Goal: Task Accomplishment & Management: Manage account settings

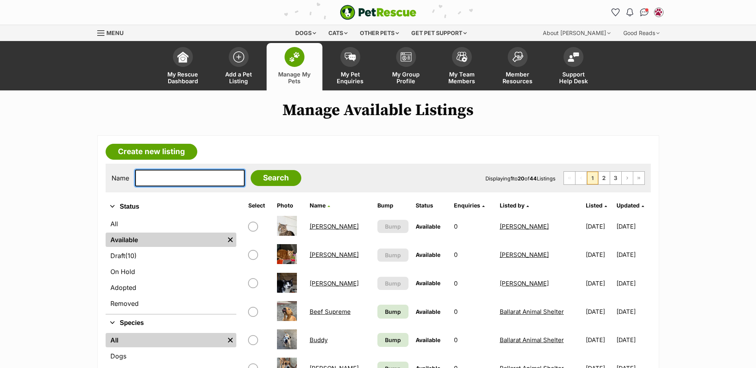
click at [197, 179] on input "text" at bounding box center [190, 178] width 110 height 17
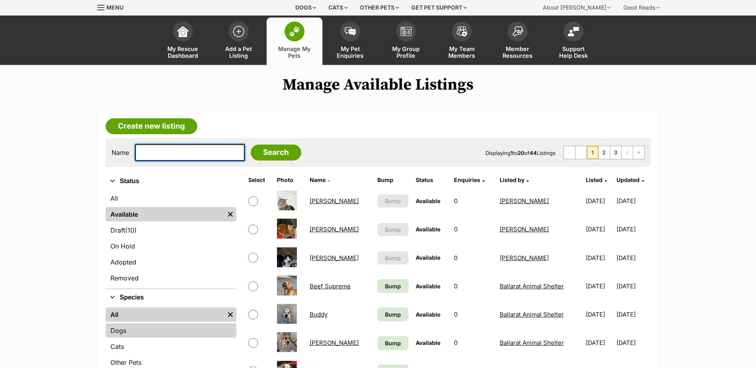
scroll to position [40, 0]
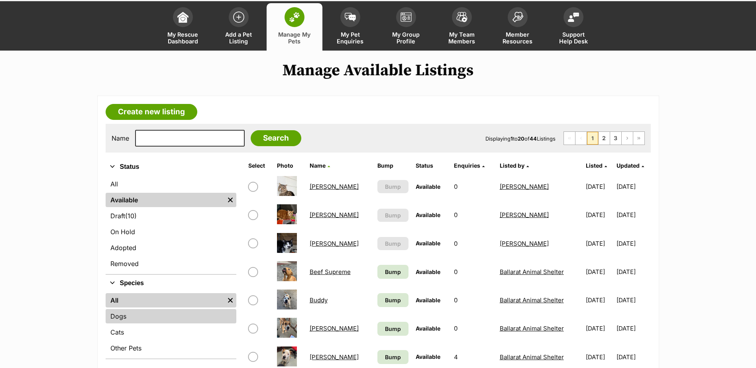
click at [116, 317] on link "Dogs" at bounding box center [171, 316] width 131 height 14
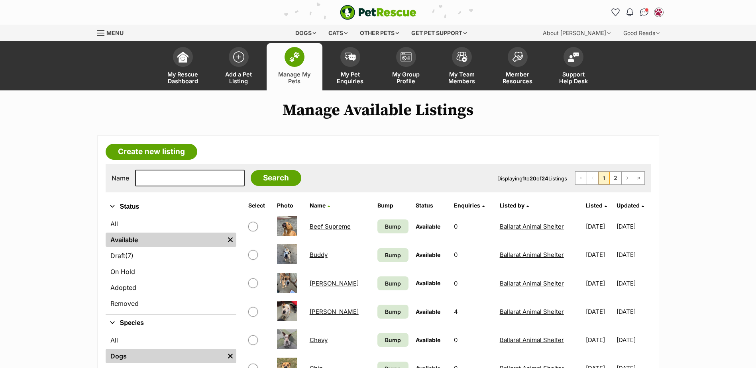
click at [118, 352] on link "Dogs" at bounding box center [165, 356] width 119 height 14
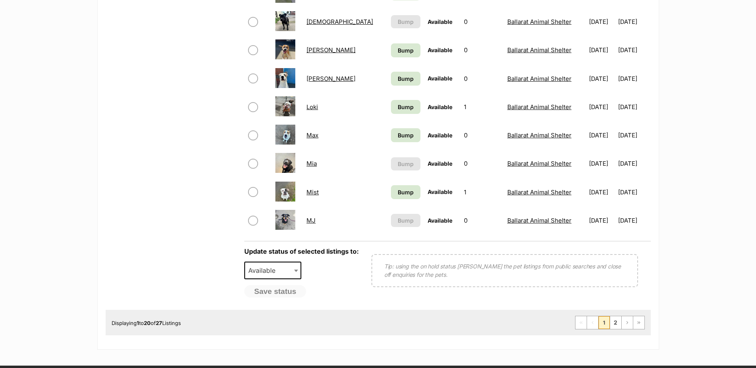
scroll to position [558, 0]
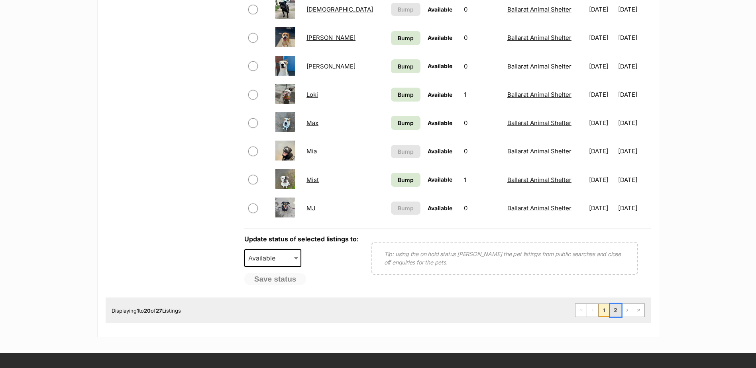
click at [614, 311] on link "2" at bounding box center [615, 310] width 11 height 13
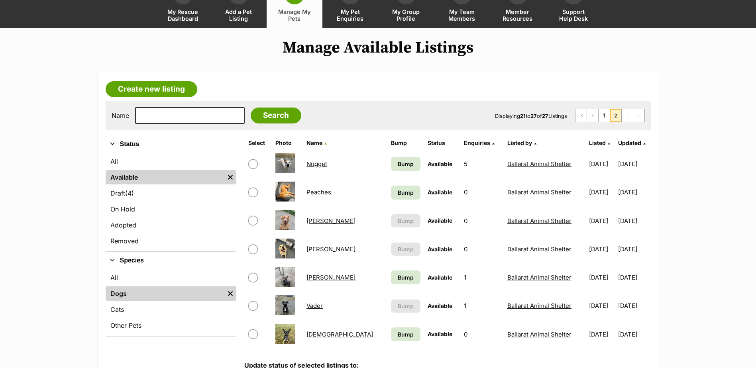
scroll to position [159, 0]
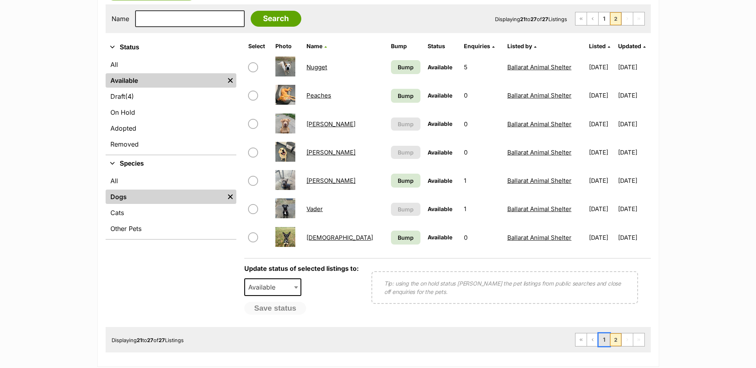
click at [606, 338] on link "1" at bounding box center [603, 339] width 11 height 13
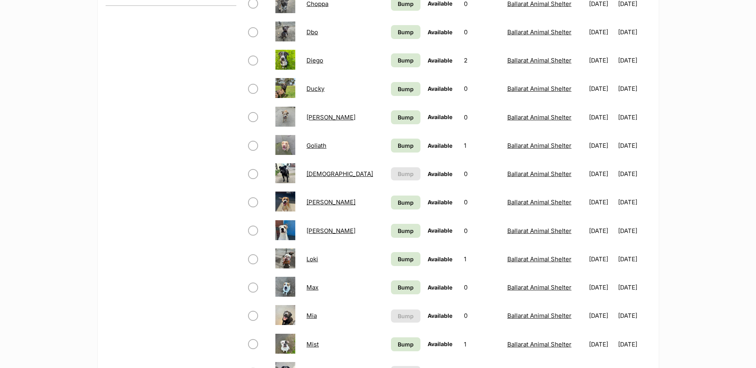
scroll to position [518, 0]
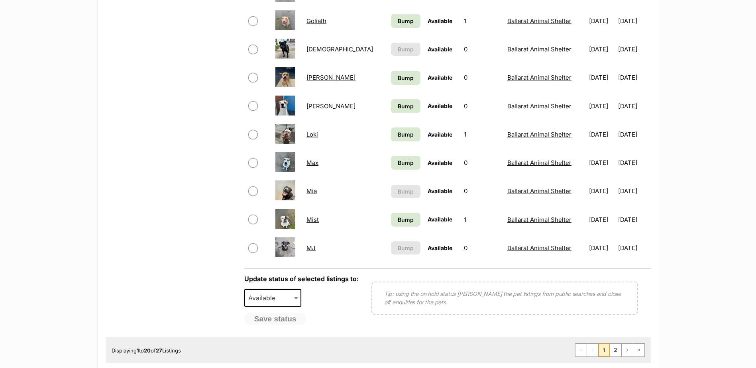
click at [319, 193] on td "Mia" at bounding box center [345, 190] width 84 height 27
click at [310, 192] on link "Mia" at bounding box center [311, 191] width 10 height 8
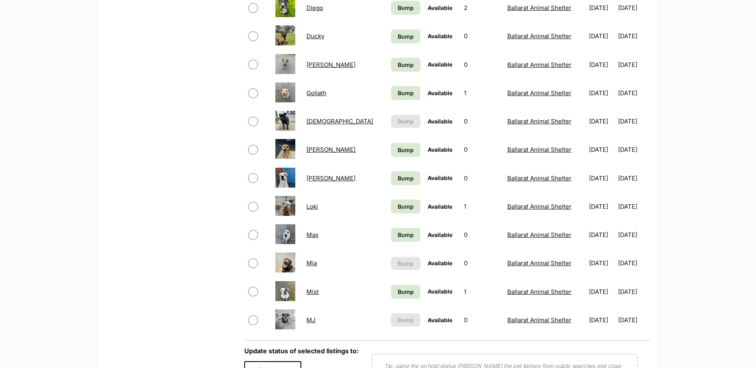
scroll to position [438, 0]
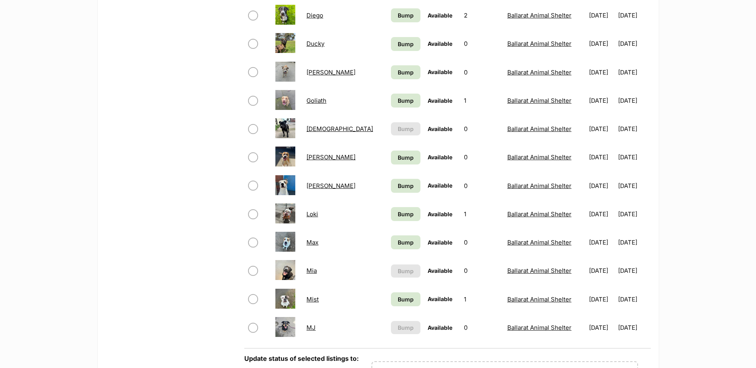
click at [321, 132] on link "Hadies" at bounding box center [339, 129] width 67 height 8
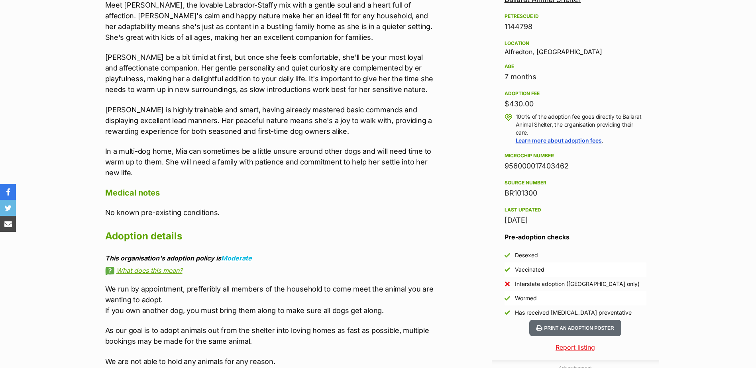
scroll to position [598, 0]
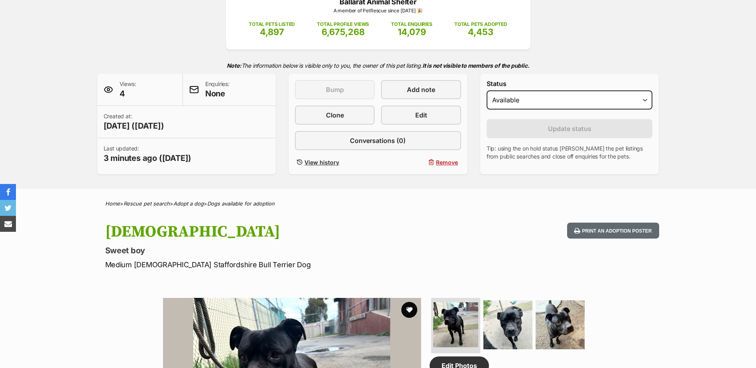
scroll to position [40, 0]
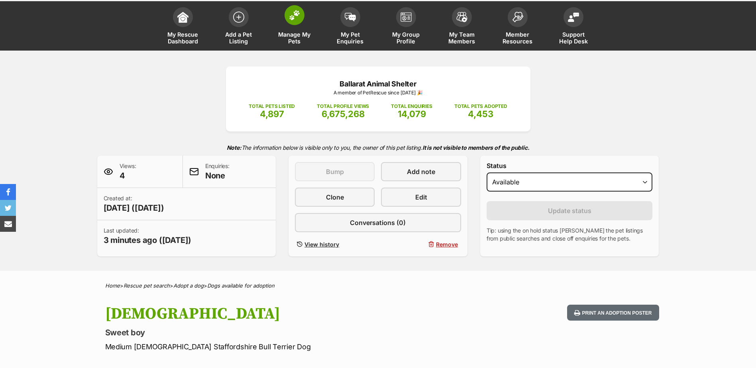
click at [285, 15] on span at bounding box center [294, 15] width 20 height 20
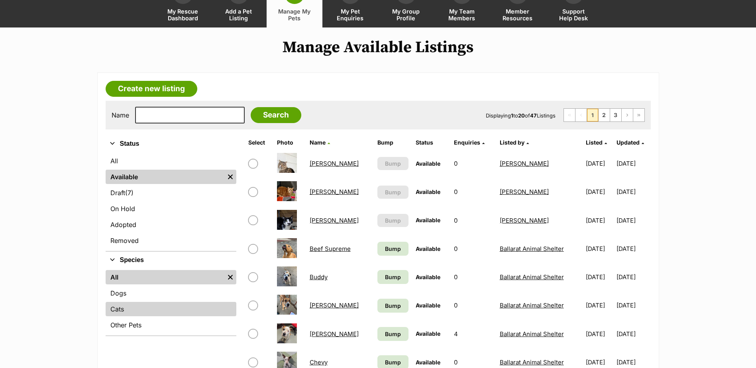
scroll to position [120, 0]
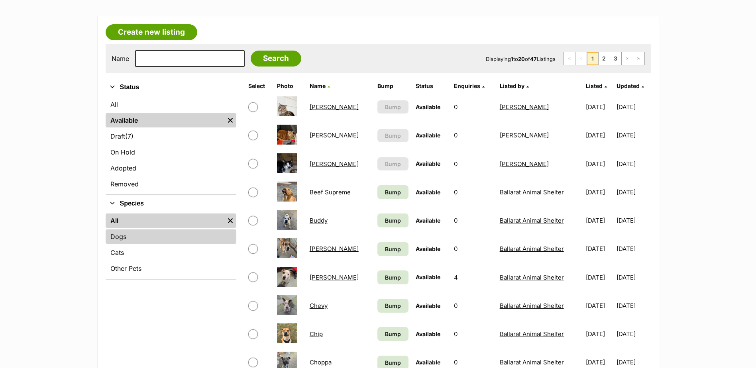
click at [133, 234] on link "Dogs" at bounding box center [171, 236] width 131 height 14
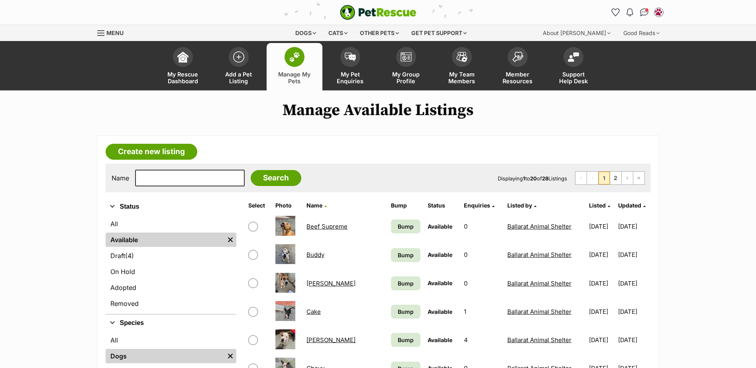
click at [299, 59] on img at bounding box center [294, 57] width 11 height 10
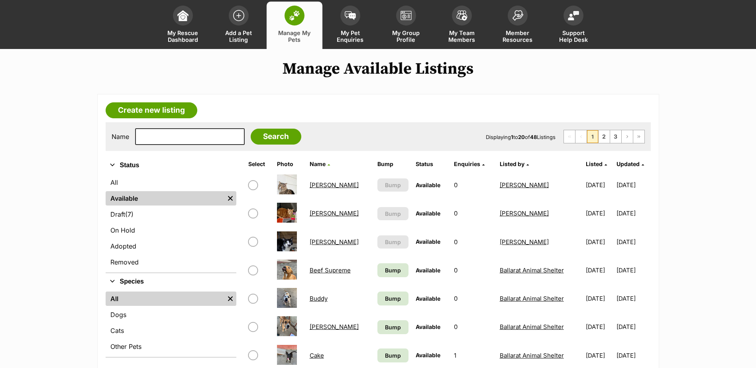
scroll to position [120, 0]
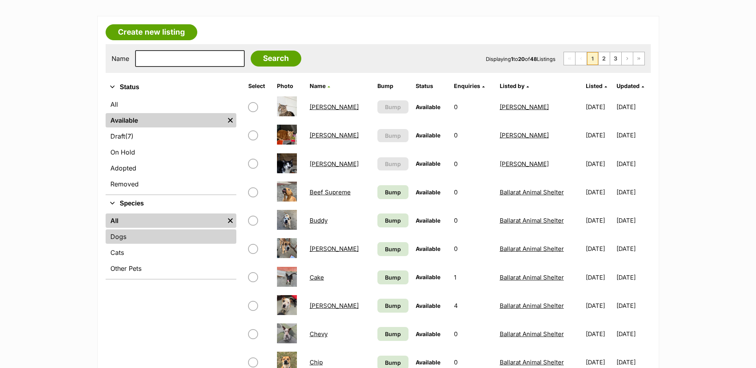
click at [122, 239] on link "Dogs" at bounding box center [171, 236] width 131 height 14
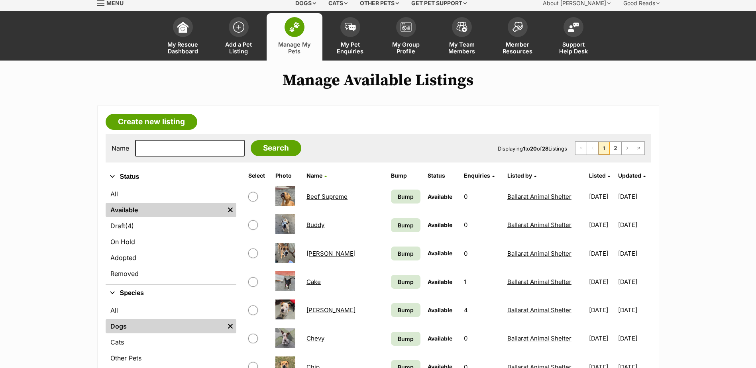
scroll to position [120, 0]
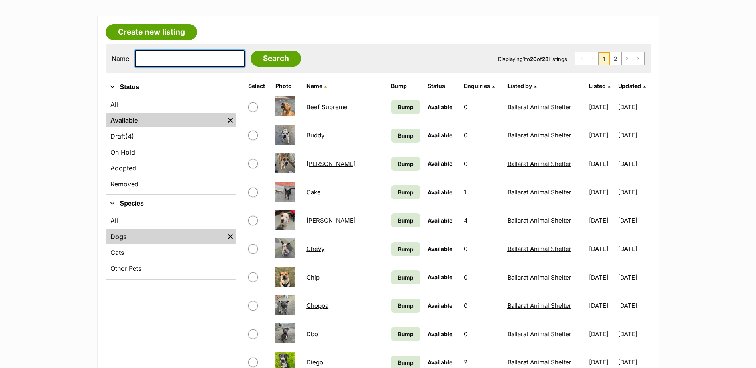
click at [205, 58] on input "text" at bounding box center [190, 58] width 110 height 17
click at [158, 63] on input "text" at bounding box center [190, 58] width 110 height 17
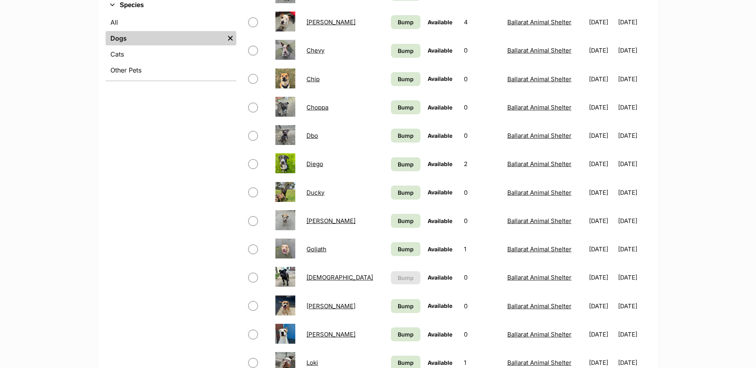
scroll to position [319, 0]
click at [318, 249] on link "Goliath" at bounding box center [316, 249] width 20 height 8
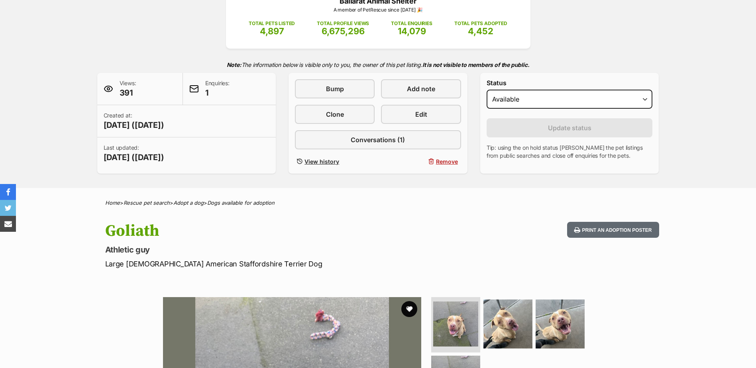
scroll to position [40, 0]
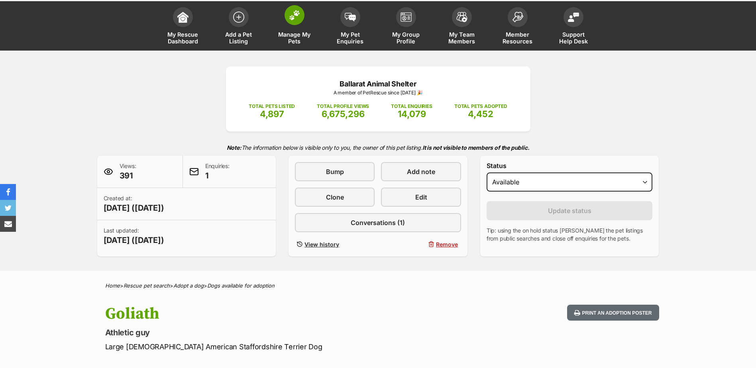
click at [295, 27] on link "Manage My Pets" at bounding box center [294, 26] width 56 height 47
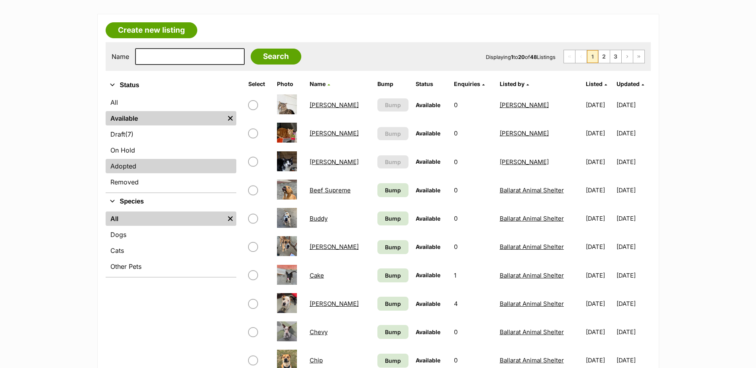
scroll to position [120, 0]
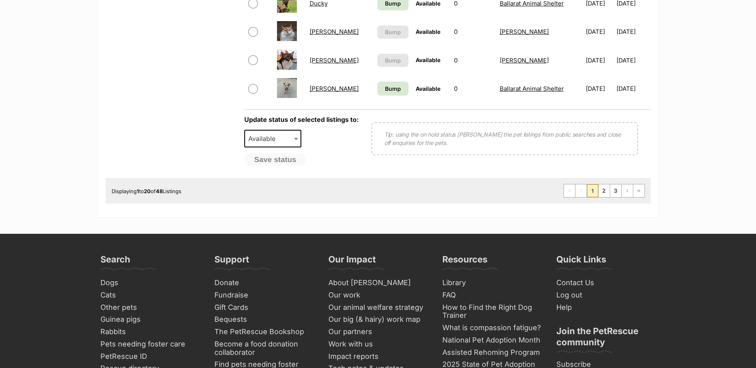
scroll to position [598, 0]
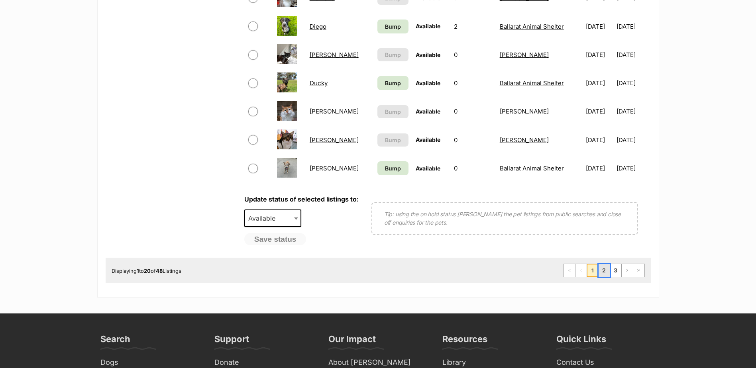
click at [602, 271] on link "2" at bounding box center [603, 270] width 11 height 13
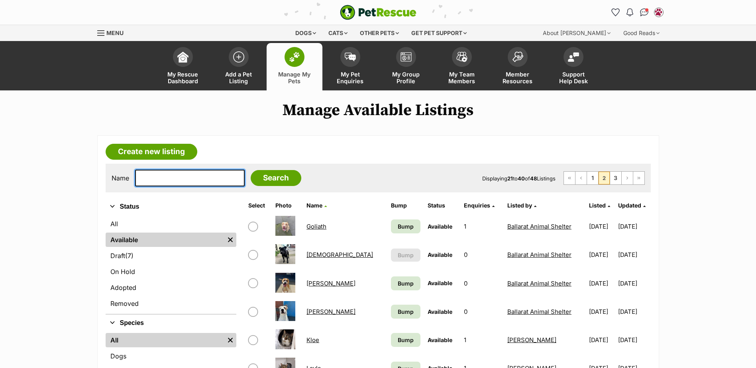
click at [184, 174] on input "text" at bounding box center [190, 178] width 110 height 17
type input "becky"
click at [251, 170] on input "Search" at bounding box center [276, 178] width 51 height 16
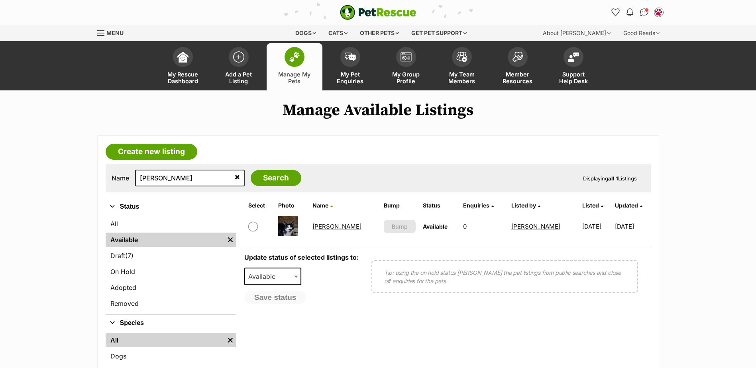
click at [327, 227] on link "[PERSON_NAME]" at bounding box center [336, 227] width 49 height 8
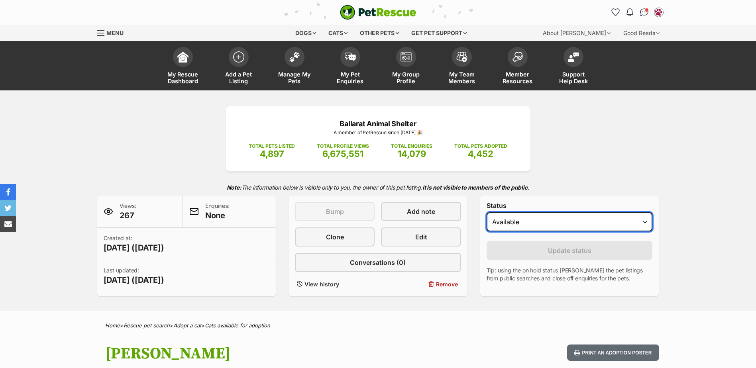
click at [529, 218] on select "Draft Available On hold Adopted" at bounding box center [569, 221] width 166 height 19
select select "rehomed"
click at [486, 212] on select "Draft Available On hold Adopted" at bounding box center [569, 221] width 166 height 19
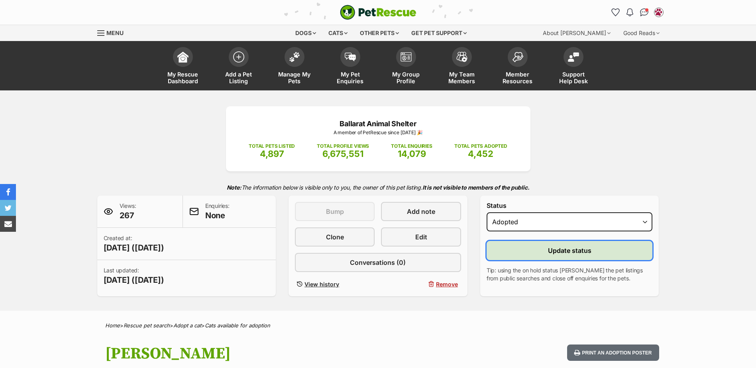
click at [520, 250] on button "Update status" at bounding box center [569, 250] width 166 height 19
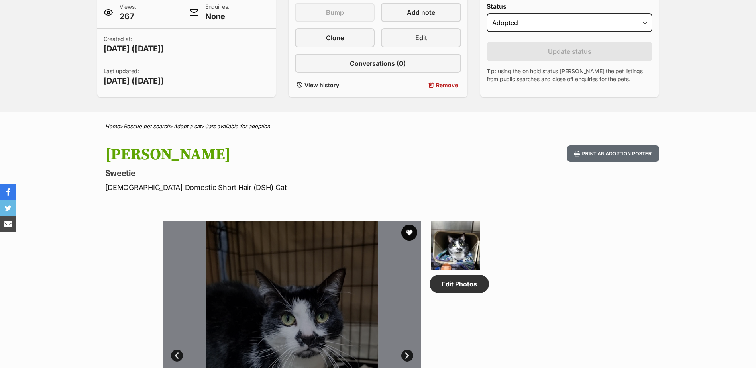
click at [192, 184] on p "[DEMOGRAPHIC_DATA] Domestic Short Hair (DSH) Cat" at bounding box center [273, 187] width 337 height 11
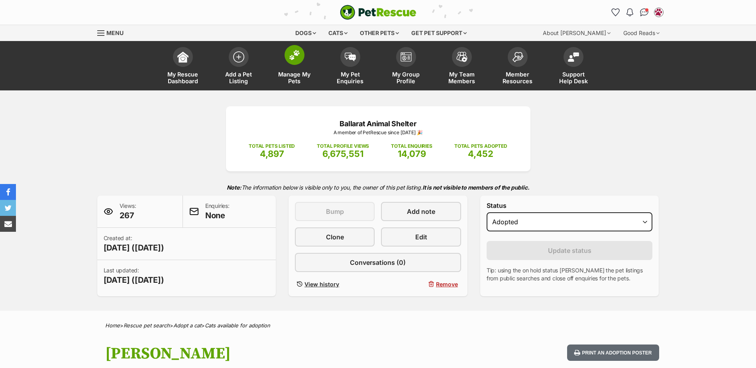
click at [297, 64] on span at bounding box center [294, 55] width 20 height 20
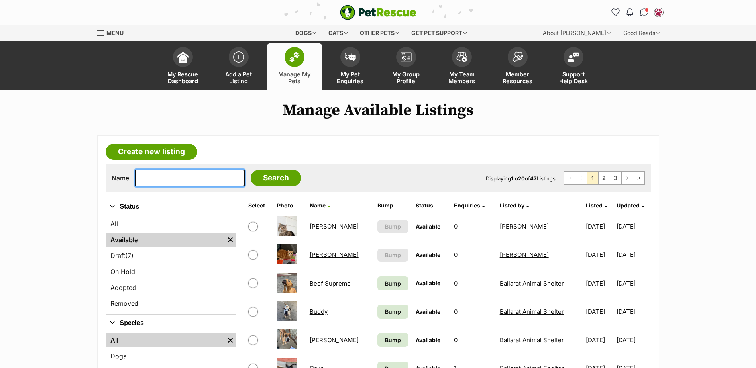
click at [198, 172] on input "text" at bounding box center [190, 178] width 110 height 17
click at [181, 182] on input "text" at bounding box center [190, 178] width 110 height 17
type input "chester"
click at [251, 170] on input "Search" at bounding box center [276, 178] width 51 height 16
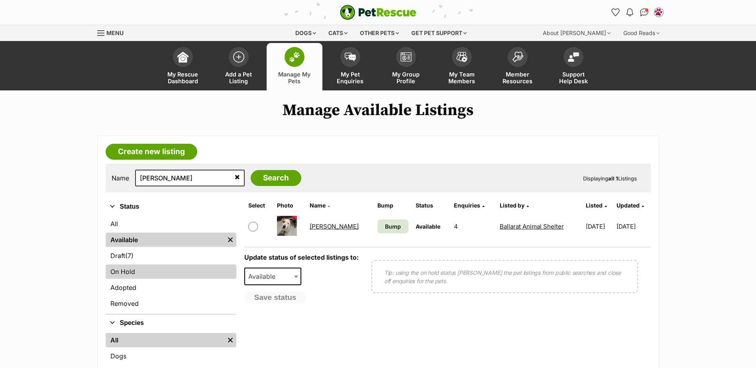
click at [137, 271] on link "On Hold" at bounding box center [171, 272] width 131 height 14
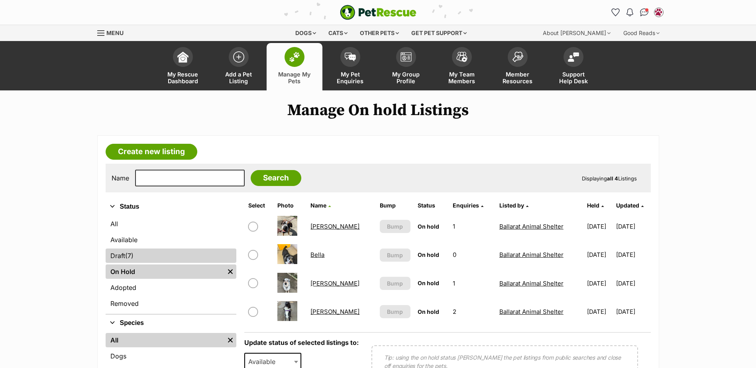
click at [137, 259] on link "Draft (7) Items" at bounding box center [171, 256] width 131 height 14
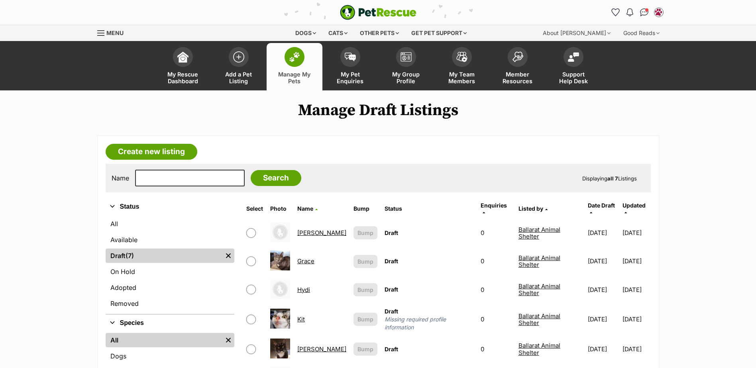
click at [304, 229] on link "[PERSON_NAME]" at bounding box center [321, 233] width 49 height 8
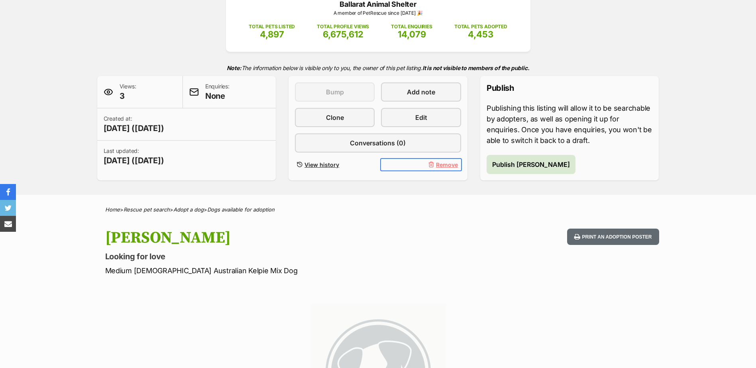
click at [446, 169] on button "Remove" at bounding box center [421, 165] width 80 height 12
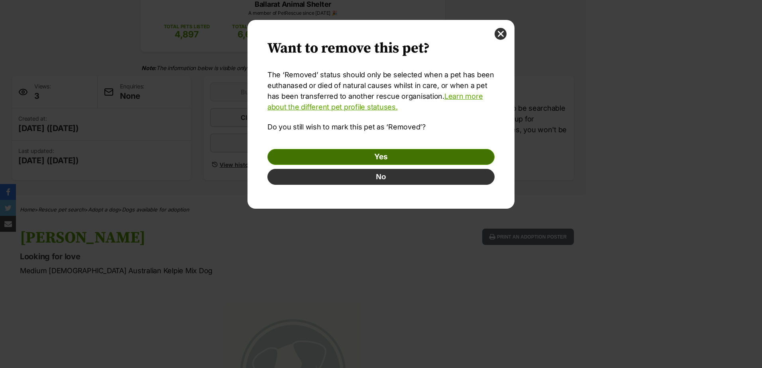
click at [382, 153] on link "Yes" at bounding box center [380, 157] width 227 height 16
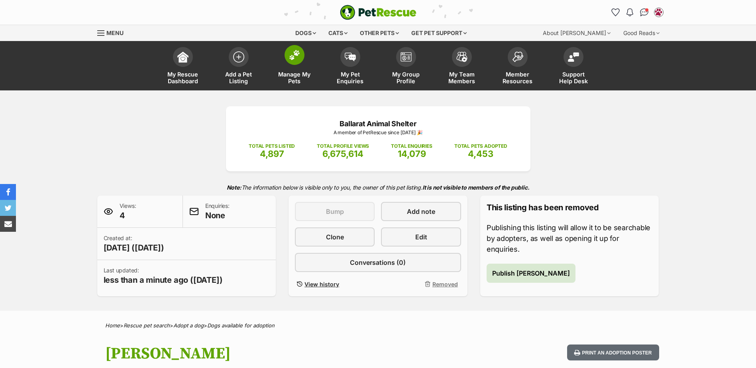
click at [297, 52] on img at bounding box center [294, 55] width 11 height 10
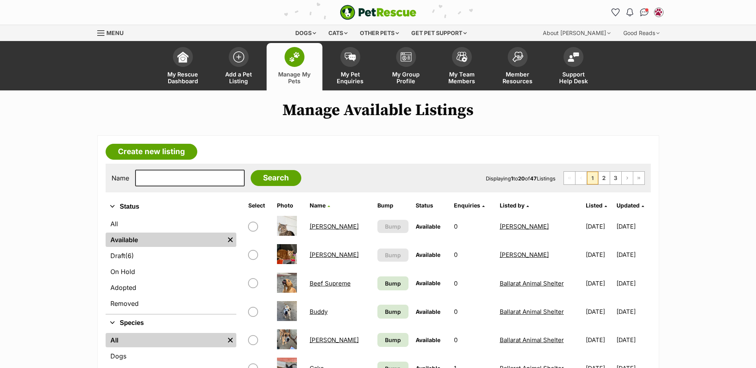
click at [167, 168] on div "Name Search Displaying 1 to 20 of 47 Listings First Page Previous Page 1 2 3 Ne…" at bounding box center [378, 178] width 545 height 29
click at [170, 178] on input "text" at bounding box center [190, 178] width 110 height 17
type input "chachie"
click at [251, 170] on input "Search" at bounding box center [276, 178] width 51 height 16
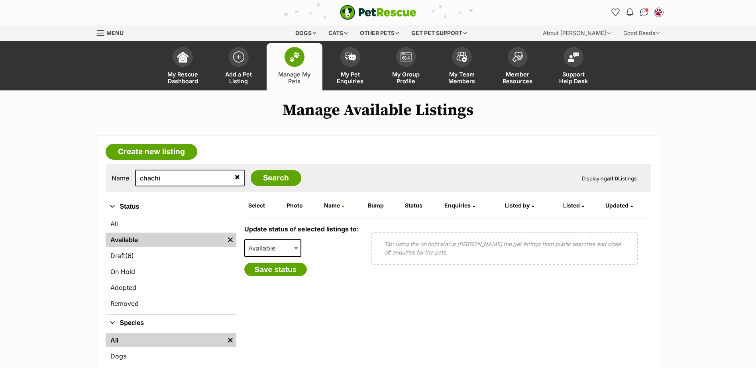
type input "chachi"
click at [251, 170] on input "Search" at bounding box center [276, 178] width 51 height 16
click at [177, 177] on input "chachi" at bounding box center [190, 178] width 110 height 17
type input "cha"
click at [251, 170] on input "Search" at bounding box center [276, 178] width 51 height 16
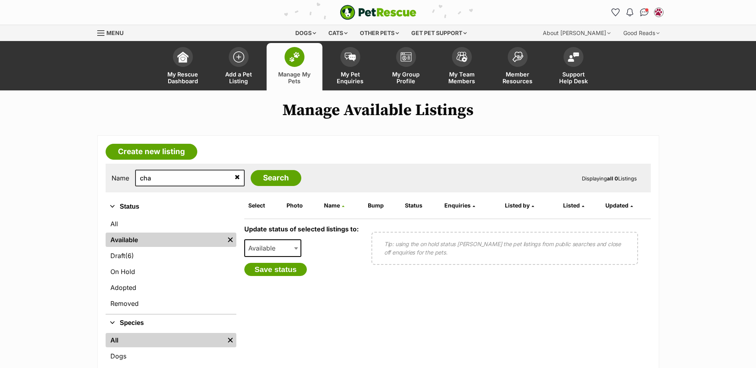
click at [300, 59] on span at bounding box center [294, 57] width 20 height 20
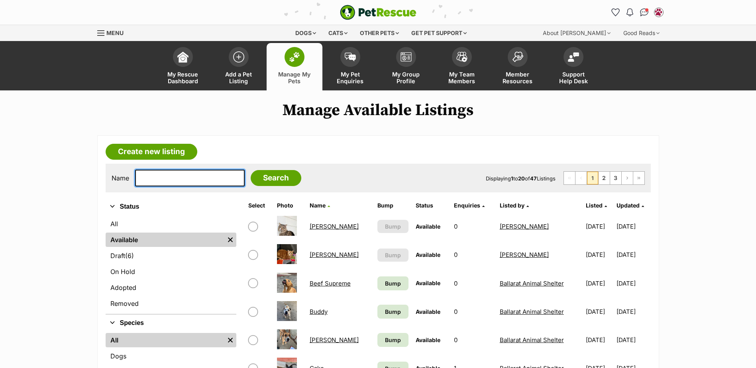
click at [151, 174] on input "text" at bounding box center [190, 178] width 110 height 17
type input "[PERSON_NAME]"
click at [251, 170] on input "Search" at bounding box center [276, 178] width 51 height 16
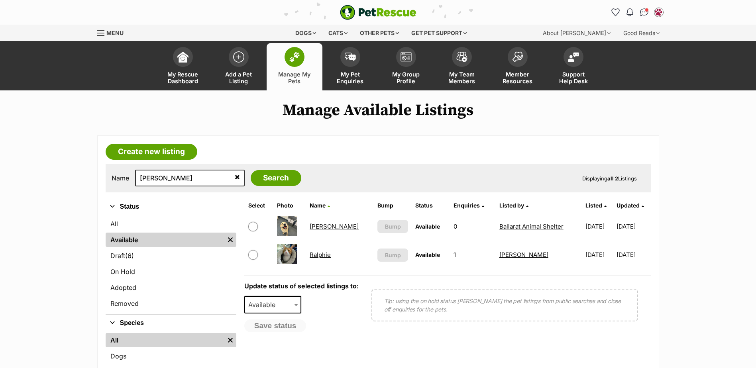
click at [319, 223] on link "[PERSON_NAME]" at bounding box center [334, 227] width 49 height 8
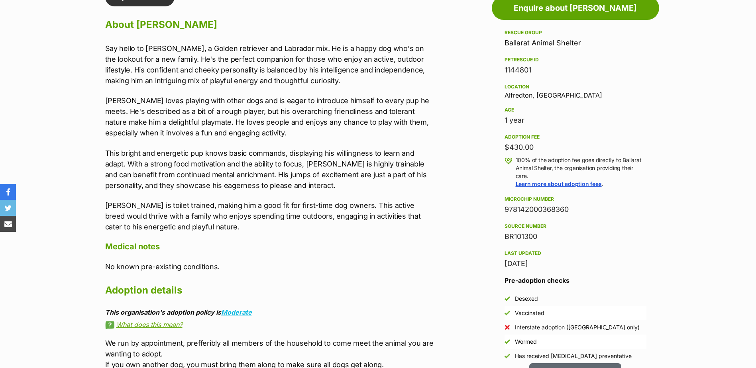
scroll to position [677, 0]
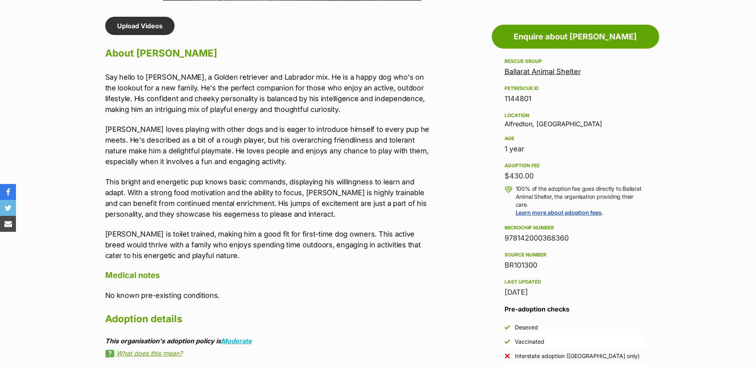
click at [246, 134] on p "Ralph loves playing with other dogs and is eager to introduce himself to every …" at bounding box center [269, 145] width 329 height 43
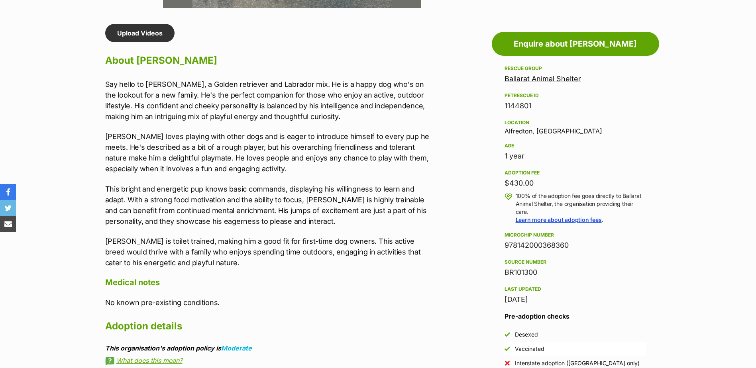
scroll to position [518, 0]
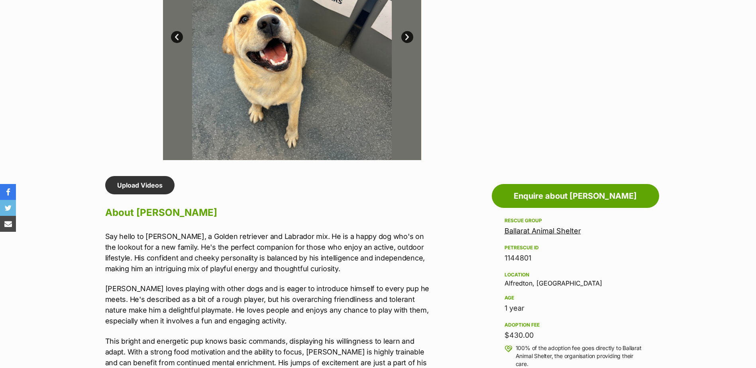
click at [301, 298] on p "Ralph loves playing with other dogs and is eager to introduce himself to every …" at bounding box center [269, 304] width 329 height 43
click at [314, 247] on p "Say hello to Ralph, a Golden retriever and Labrador mix. He is a happy dog who'…" at bounding box center [269, 252] width 329 height 43
click at [154, 215] on h2 "About Ralph" at bounding box center [269, 213] width 329 height 18
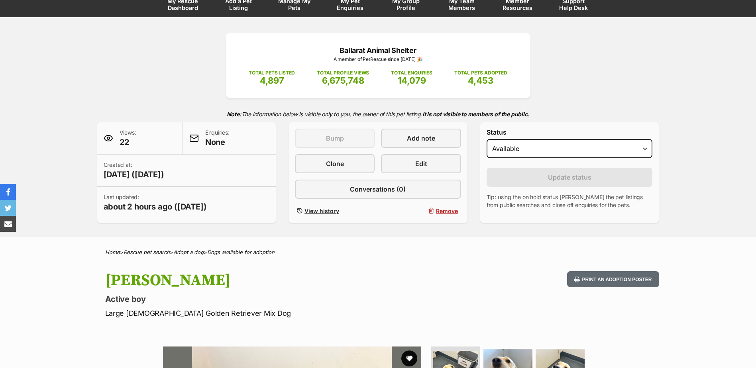
scroll to position [0, 0]
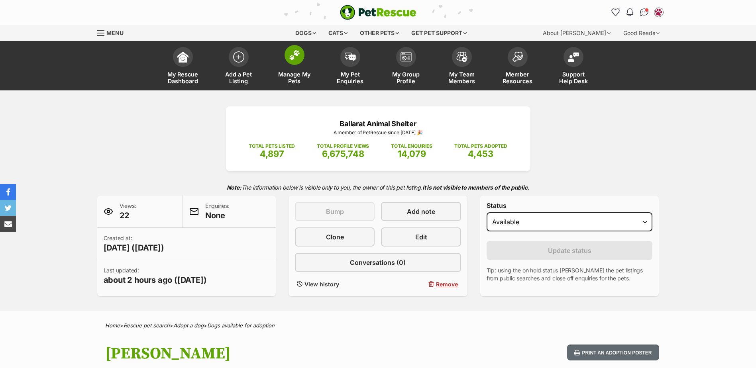
drag, startPoint x: 301, startPoint y: 56, endPoint x: 296, endPoint y: 55, distance: 4.9
click at [301, 56] on span at bounding box center [294, 55] width 20 height 20
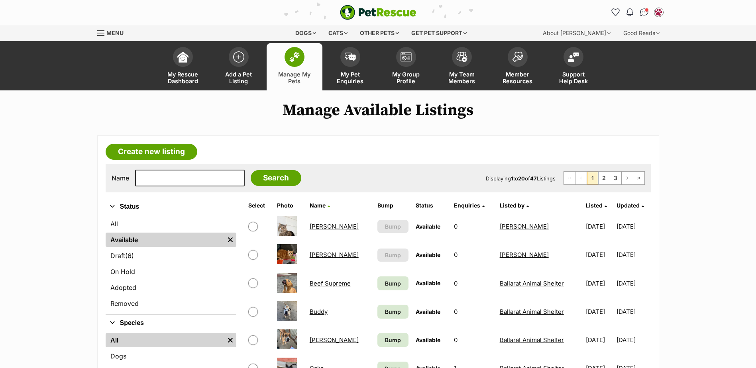
click at [294, 57] on img at bounding box center [294, 57] width 11 height 10
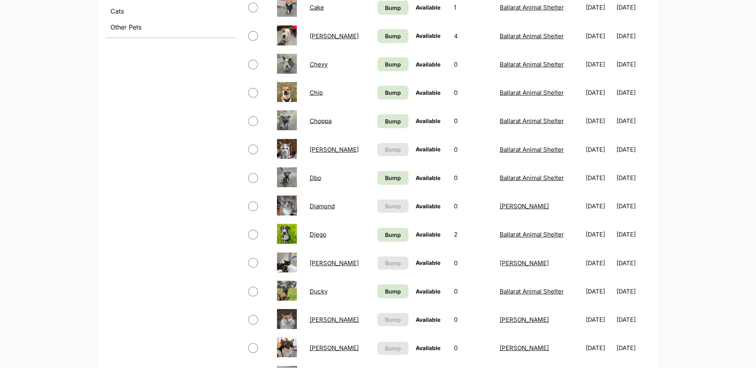
scroll to position [518, 0]
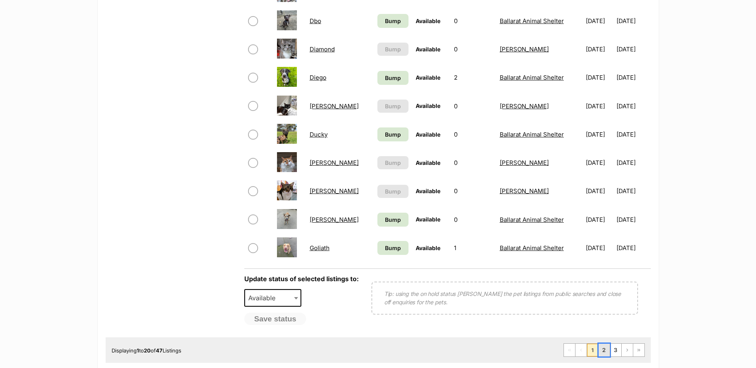
click at [605, 352] on link "2" at bounding box center [603, 350] width 11 height 13
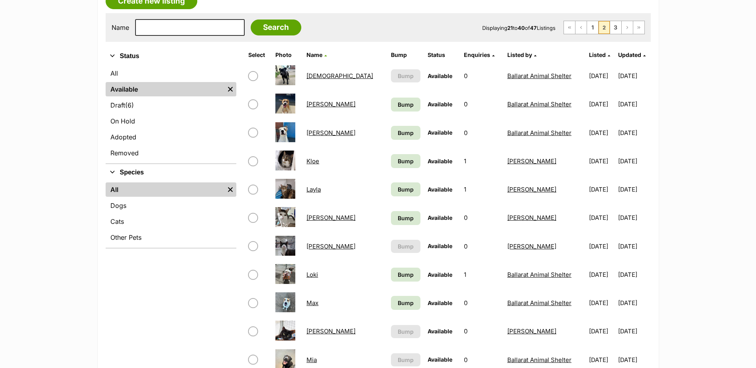
scroll to position [159, 0]
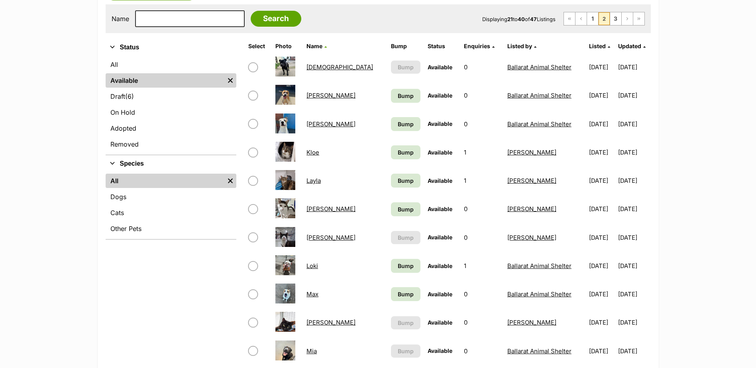
click at [317, 353] on link "Mia" at bounding box center [311, 351] width 10 height 8
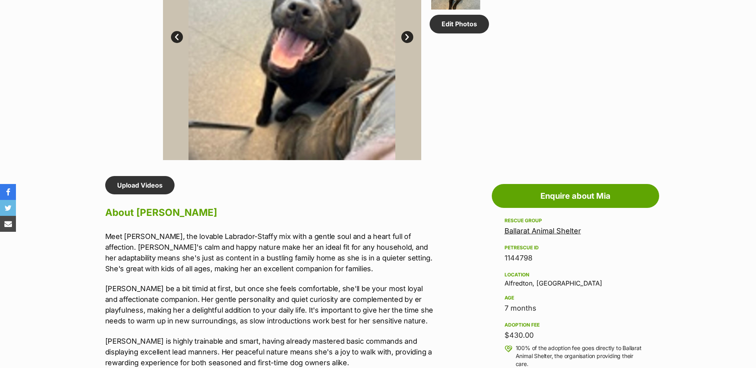
drag, startPoint x: 270, startPoint y: 273, endPoint x: 261, endPoint y: 119, distance: 154.5
click at [270, 269] on p "Meet Mia, the lovable Labrador-Staffy mix with a gentle soul and a heart full o…" at bounding box center [269, 252] width 329 height 43
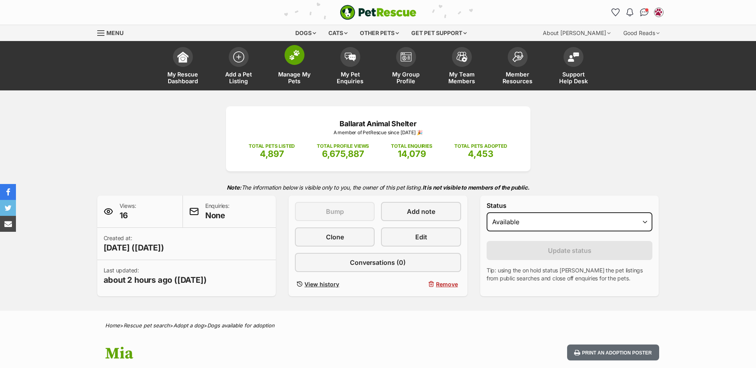
click at [285, 71] on span "Manage My Pets" at bounding box center [294, 78] width 36 height 14
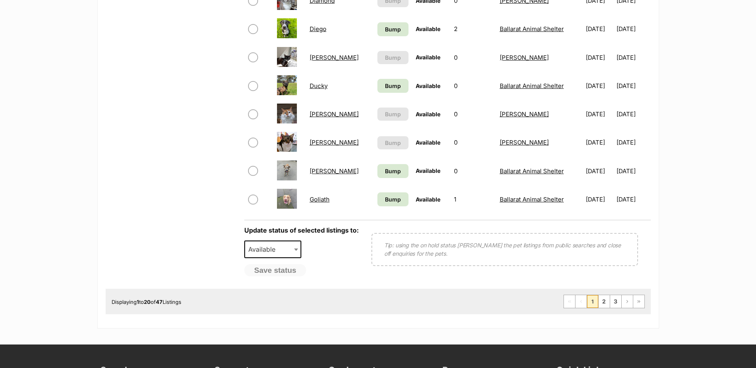
scroll to position [677, 0]
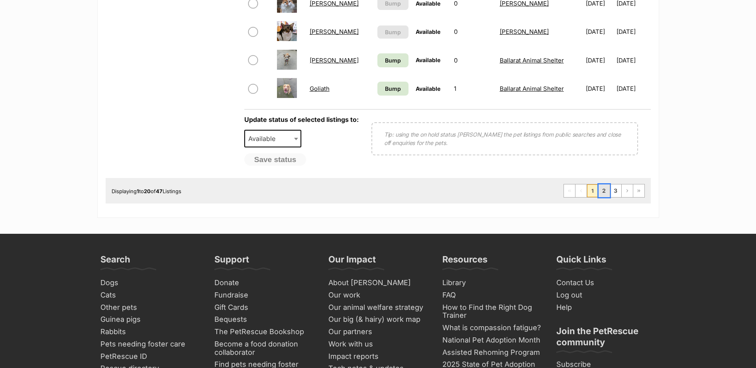
click at [601, 189] on link "2" at bounding box center [603, 190] width 11 height 13
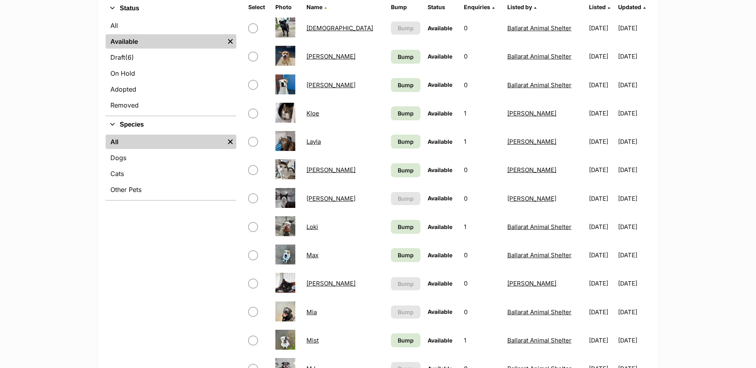
scroll to position [199, 0]
click at [316, 256] on link "Max" at bounding box center [312, 255] width 12 height 8
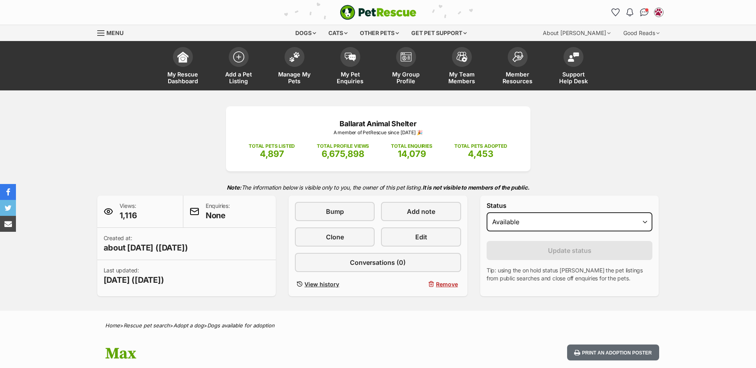
scroll to position [239, 0]
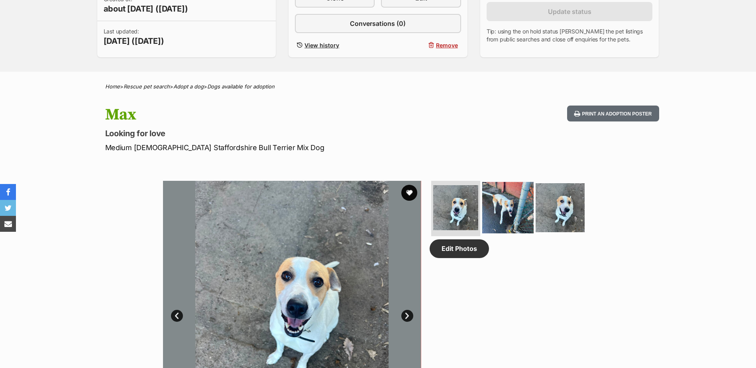
click at [518, 219] on img at bounding box center [507, 207] width 51 height 51
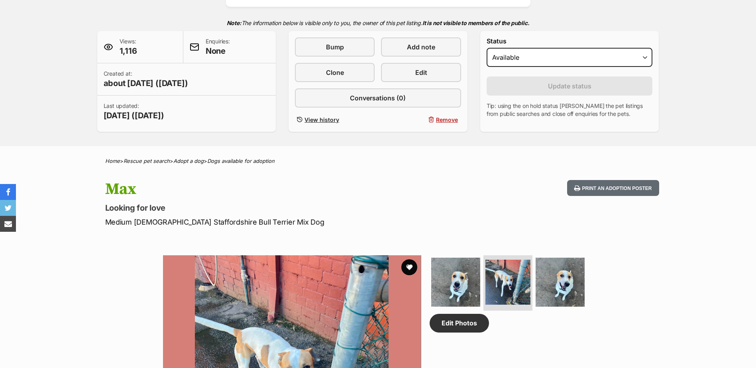
scroll to position [120, 0]
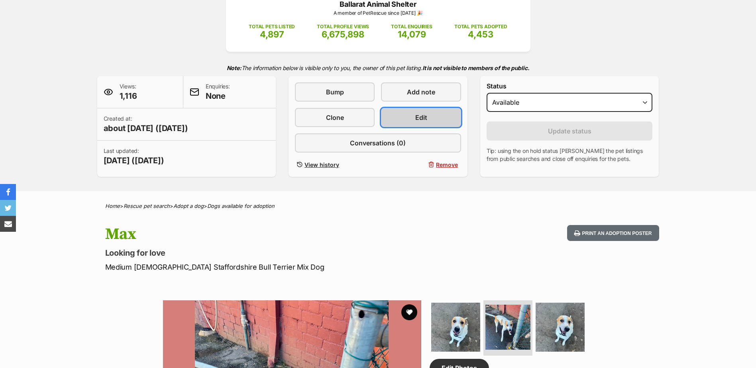
click at [414, 115] on link "Edit" at bounding box center [421, 117] width 80 height 19
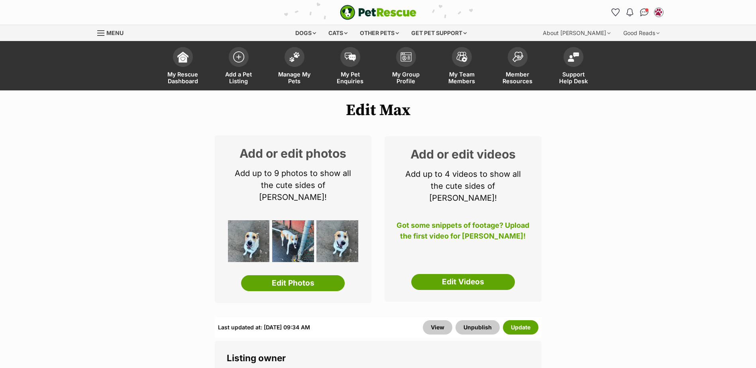
click at [298, 280] on div "Add or edit photos Add up to 9 photos to show all the cute sides of Max! Edit P…" at bounding box center [293, 219] width 157 height 168
click at [304, 275] on link "Edit Photos" at bounding box center [293, 283] width 104 height 16
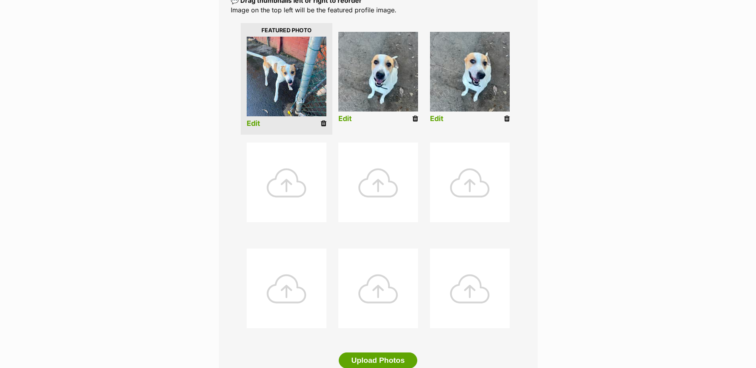
scroll to position [279, 0]
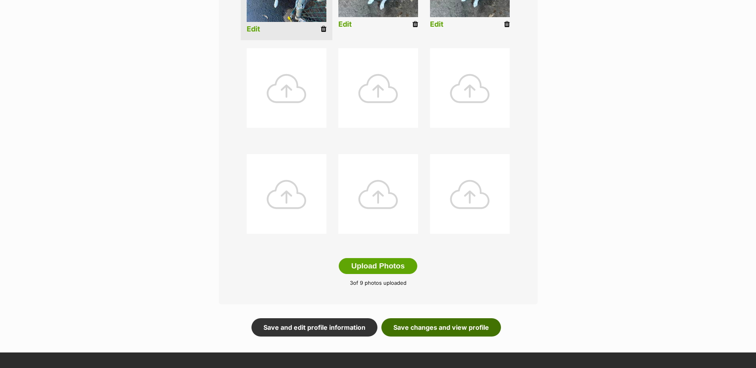
click at [432, 331] on link "Save changes and view profile" at bounding box center [441, 327] width 120 height 18
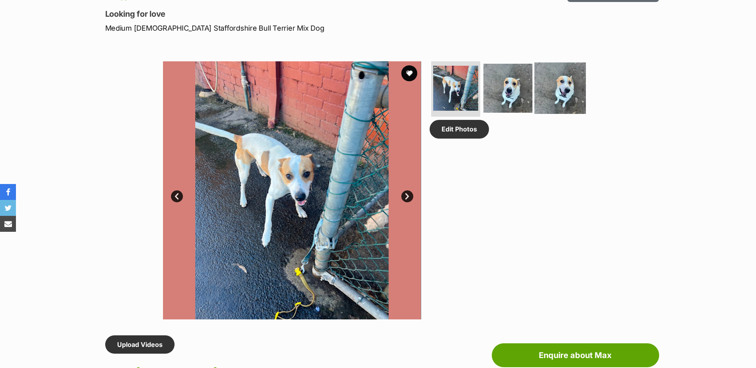
click at [572, 93] on img at bounding box center [559, 87] width 51 height 51
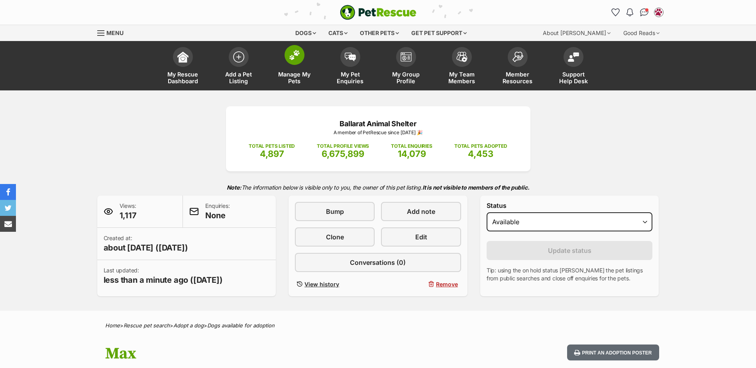
click at [295, 54] on img at bounding box center [294, 55] width 11 height 10
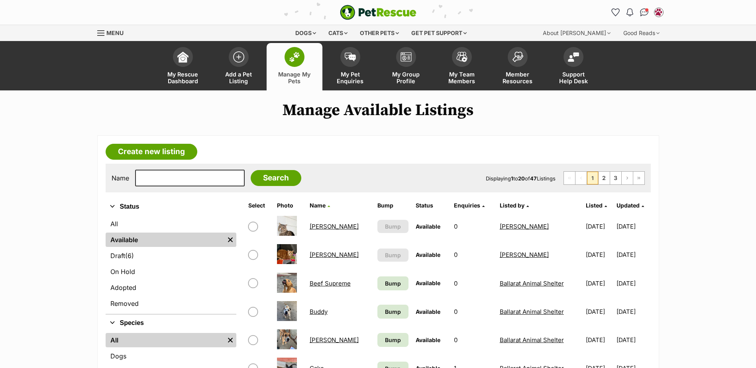
click at [280, 54] on link "Manage My Pets" at bounding box center [294, 66] width 56 height 47
click at [286, 51] on span at bounding box center [294, 57] width 20 height 20
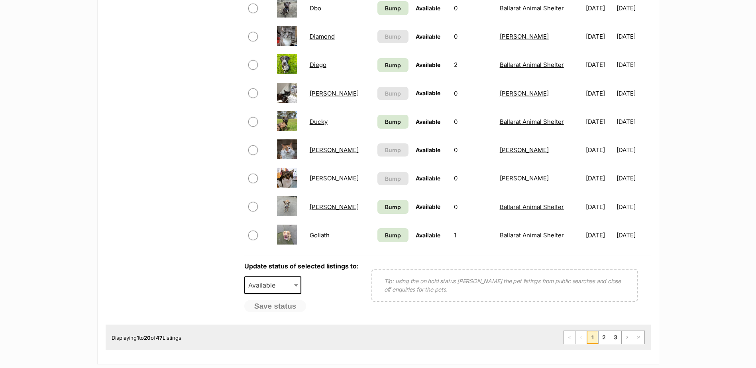
scroll to position [558, 0]
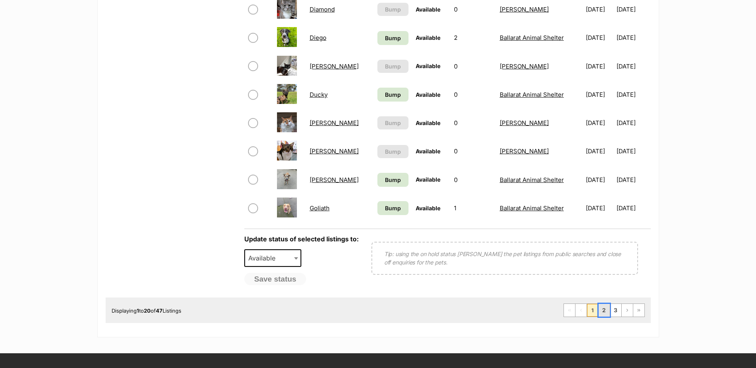
click at [603, 309] on link "2" at bounding box center [603, 310] width 11 height 13
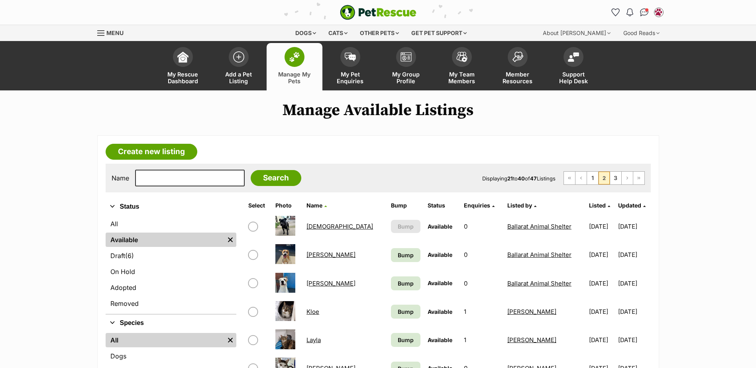
click at [305, 54] on link "Manage My Pets" at bounding box center [294, 66] width 56 height 47
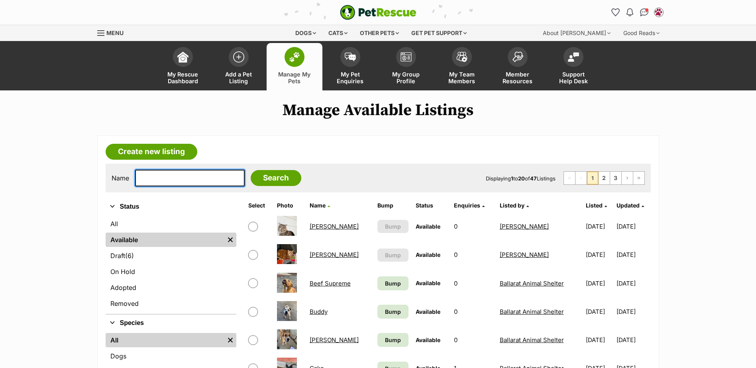
click at [191, 179] on input "text" at bounding box center [190, 178] width 110 height 17
click at [169, 182] on input "text" at bounding box center [190, 178] width 110 height 17
click at [333, 227] on link "[PERSON_NAME]" at bounding box center [334, 227] width 49 height 8
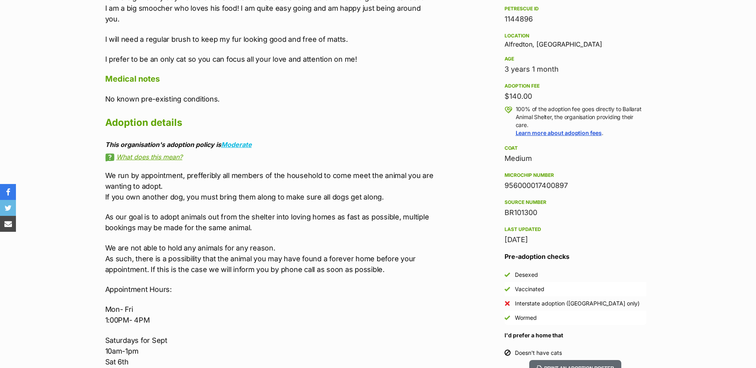
drag, startPoint x: 571, startPoint y: 186, endPoint x: 503, endPoint y: 179, distance: 68.4
click at [503, 179] on aside "Rescue group Ballarat Animal Shelter PetRescue ID 1144896 Location [GEOGRAPHIC_…" at bounding box center [575, 168] width 167 height 383
copy div "956000017400897"
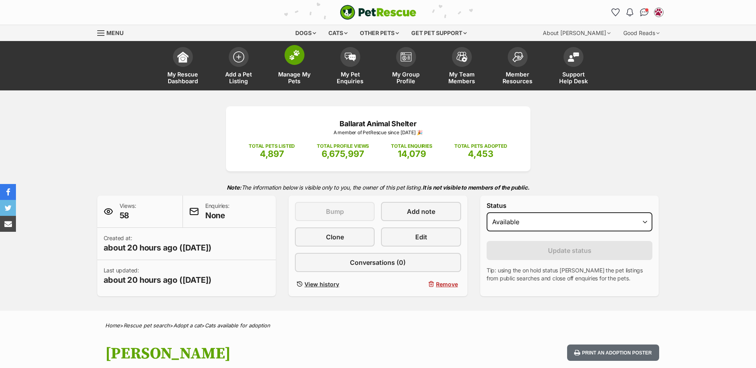
click at [292, 56] on img at bounding box center [294, 55] width 11 height 10
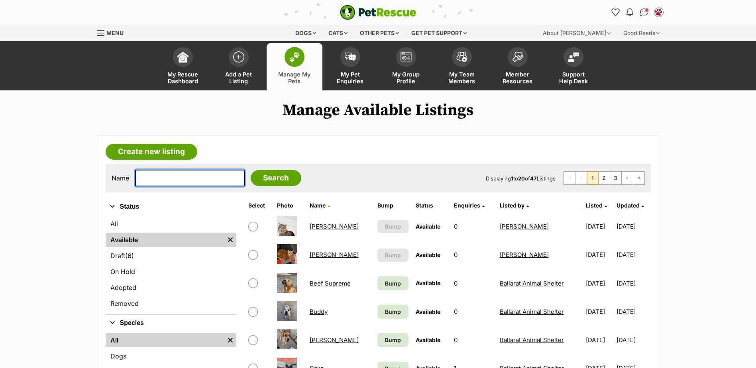
click at [183, 179] on input "text" at bounding box center [190, 178] width 110 height 17
type input "[PERSON_NAME]"
click at [251, 170] on input "Search" at bounding box center [276, 178] width 51 height 16
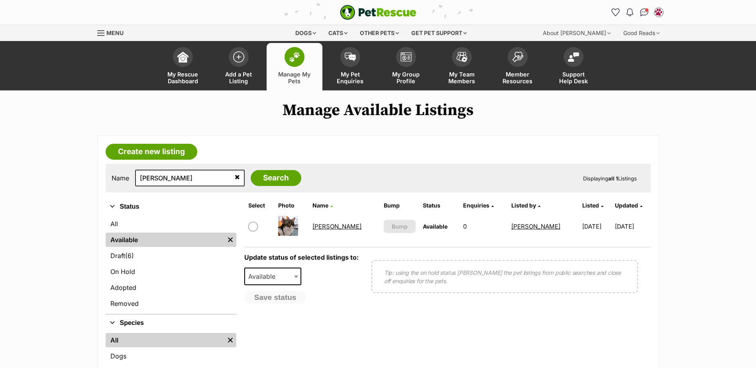
click at [332, 225] on link "[PERSON_NAME]" at bounding box center [336, 227] width 49 height 8
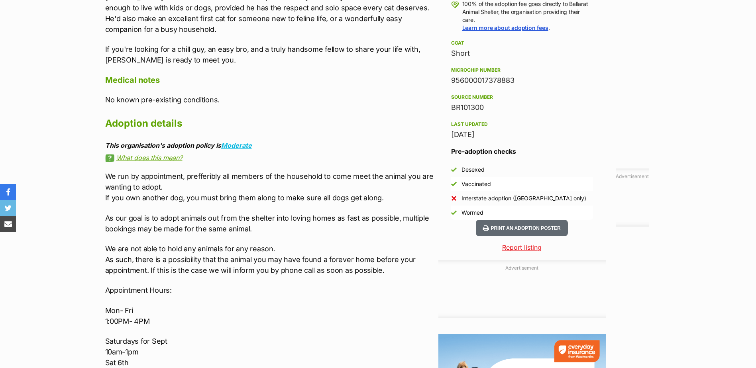
scroll to position [876, 0]
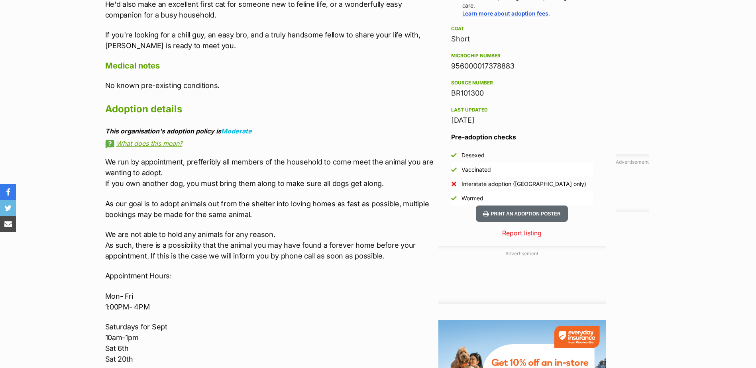
click at [331, 198] on p "As our goal is to adopt animals out from the shelter into loving homes as fast …" at bounding box center [269, 209] width 329 height 22
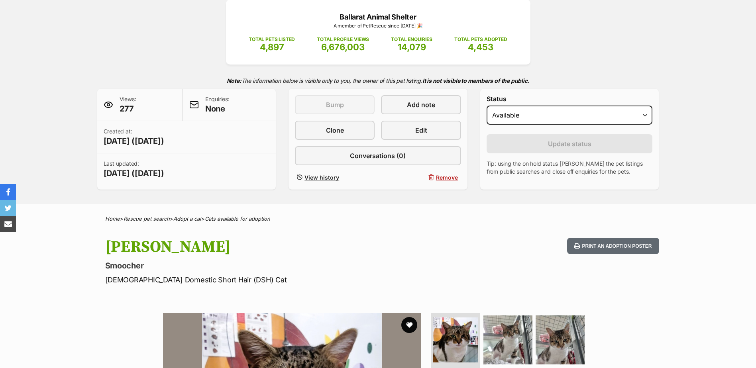
scroll to position [0, 0]
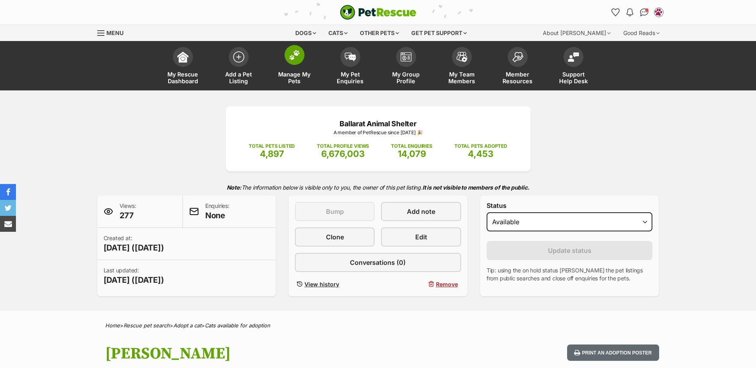
click at [297, 53] on img at bounding box center [294, 55] width 11 height 10
click at [358, 49] on span at bounding box center [350, 55] width 20 height 20
click at [350, 57] on img at bounding box center [350, 55] width 11 height 9
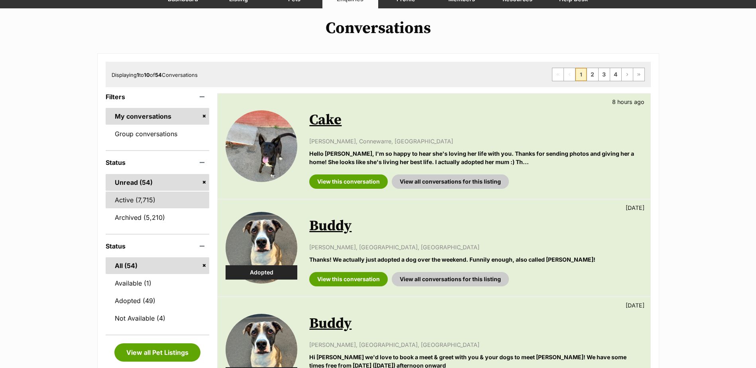
scroll to position [80, 0]
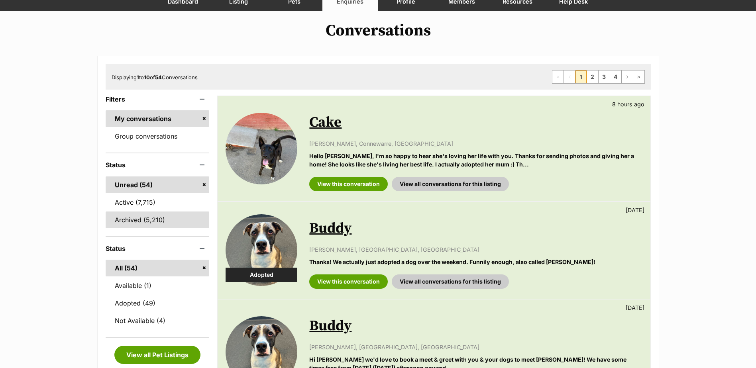
click at [145, 220] on link "Archived (5,210)" at bounding box center [158, 220] width 104 height 17
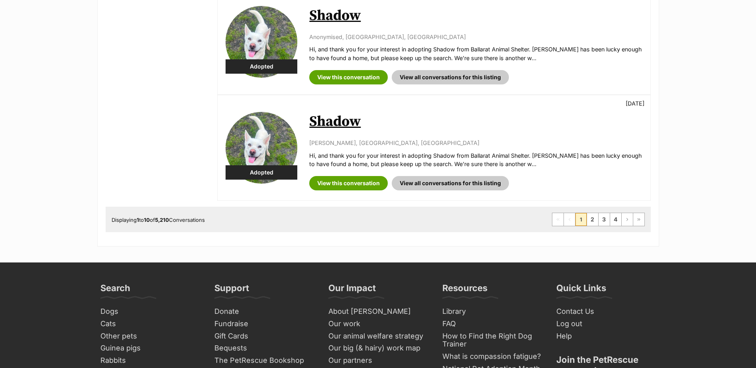
scroll to position [1036, 0]
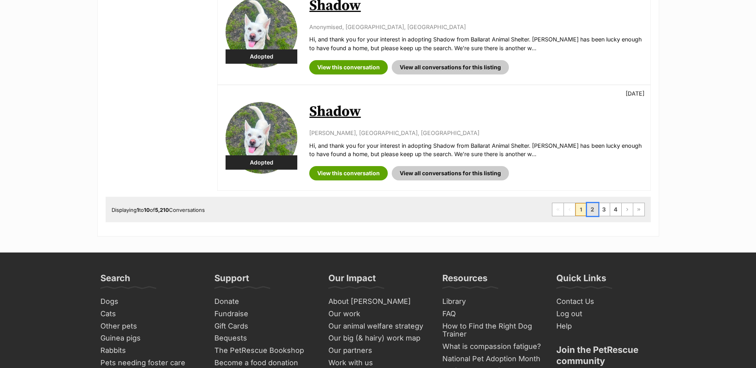
click at [592, 208] on link "2" at bounding box center [592, 209] width 11 height 13
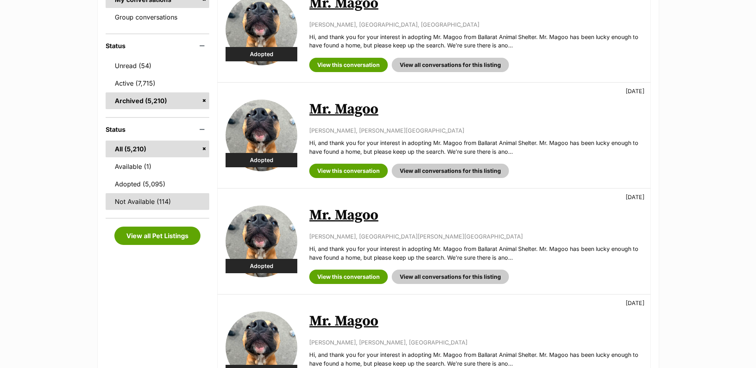
scroll to position [120, 0]
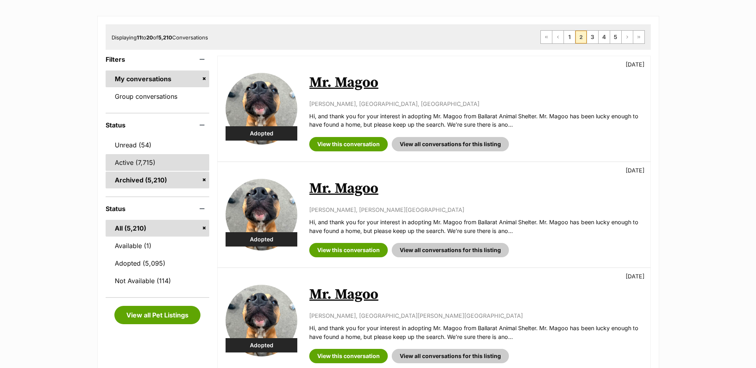
click at [143, 167] on link "Active (7,715)" at bounding box center [158, 162] width 104 height 17
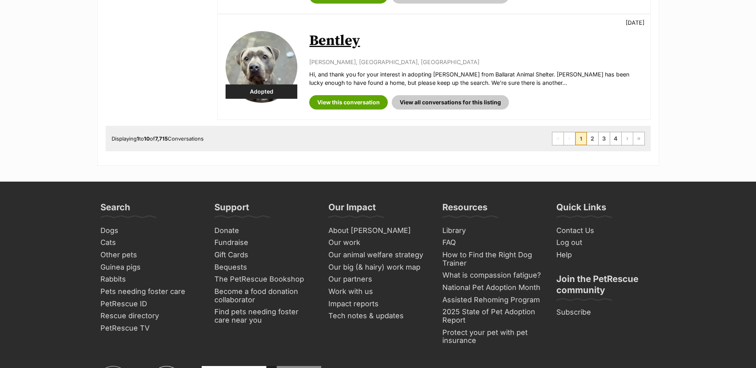
scroll to position [1155, 0]
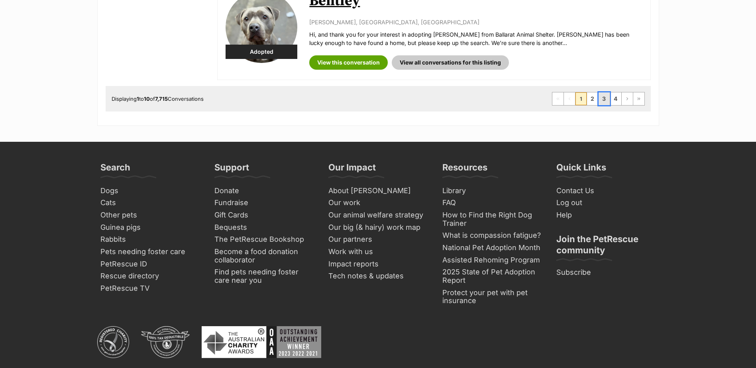
click at [602, 98] on link "3" at bounding box center [603, 98] width 11 height 13
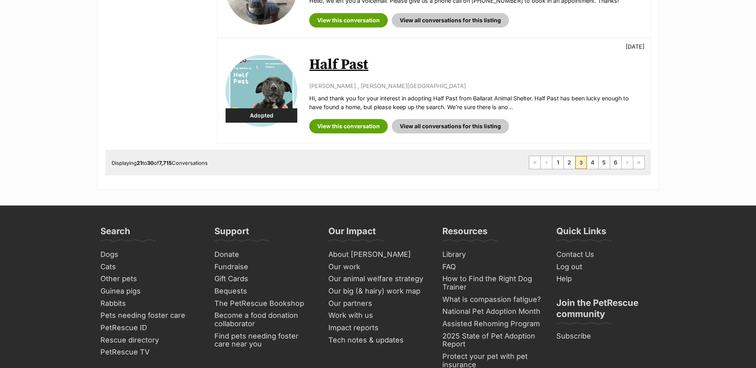
scroll to position [1076, 0]
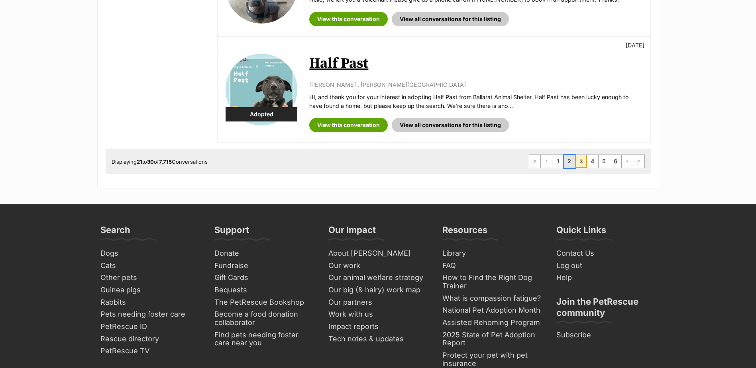
click at [570, 155] on link "2" at bounding box center [569, 161] width 11 height 13
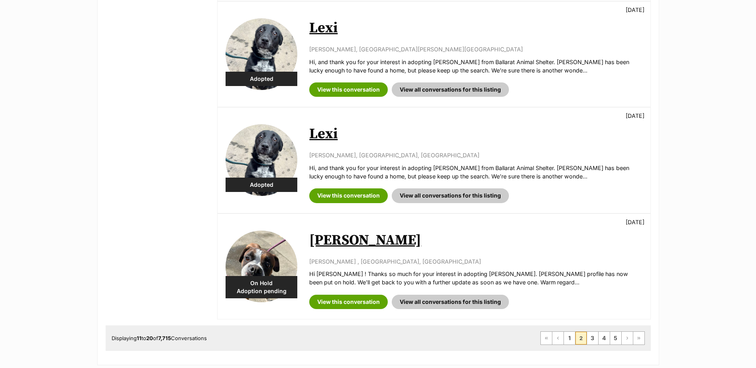
scroll to position [1076, 0]
